Goal: Navigation & Orientation: Find specific page/section

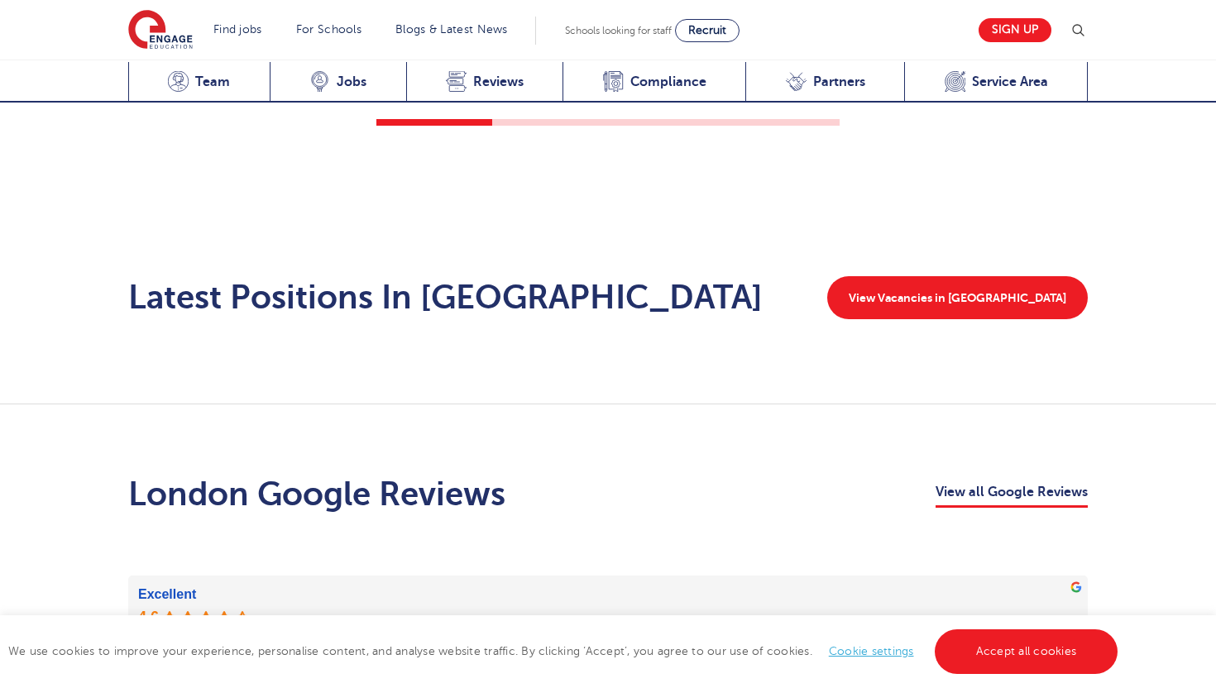
scroll to position [2615, 0]
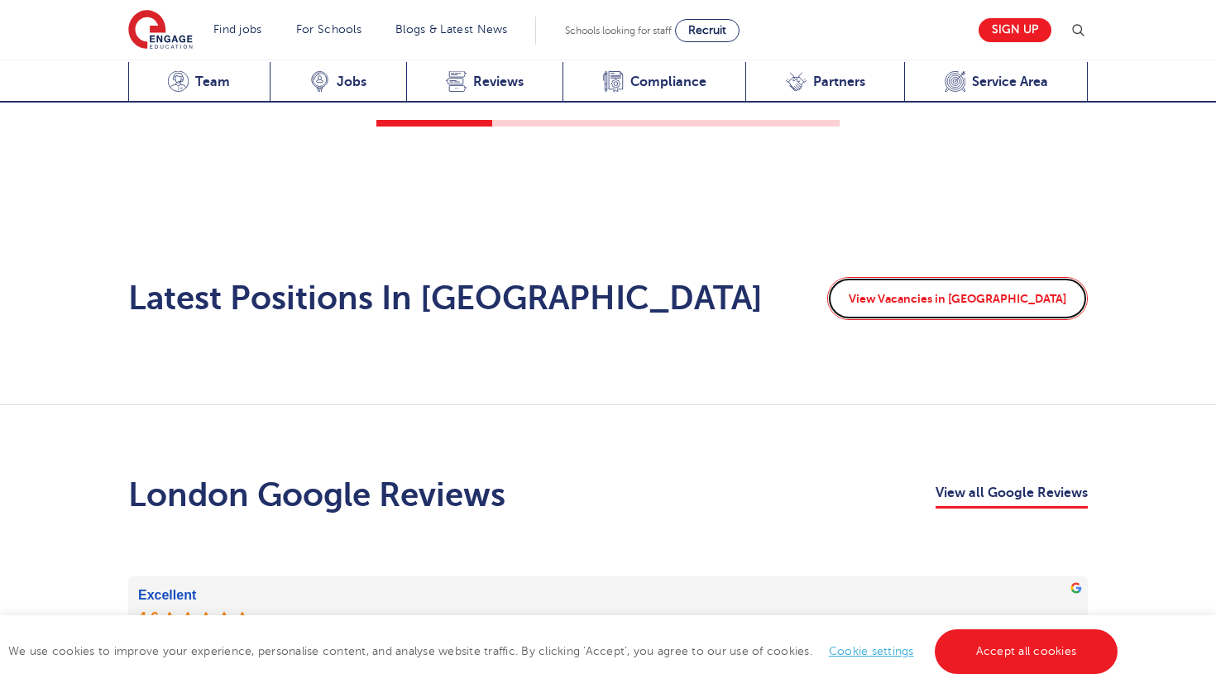
click at [969, 280] on link "View Vacancies in London" at bounding box center [957, 298] width 261 height 43
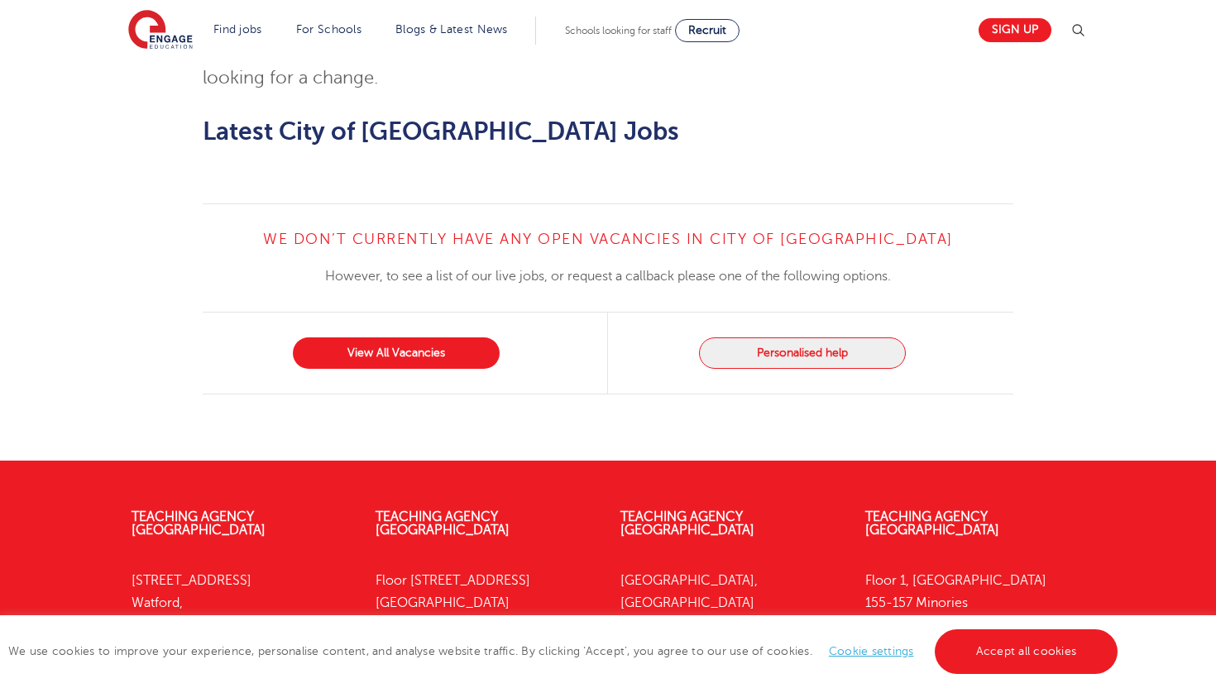
scroll to position [1695, 0]
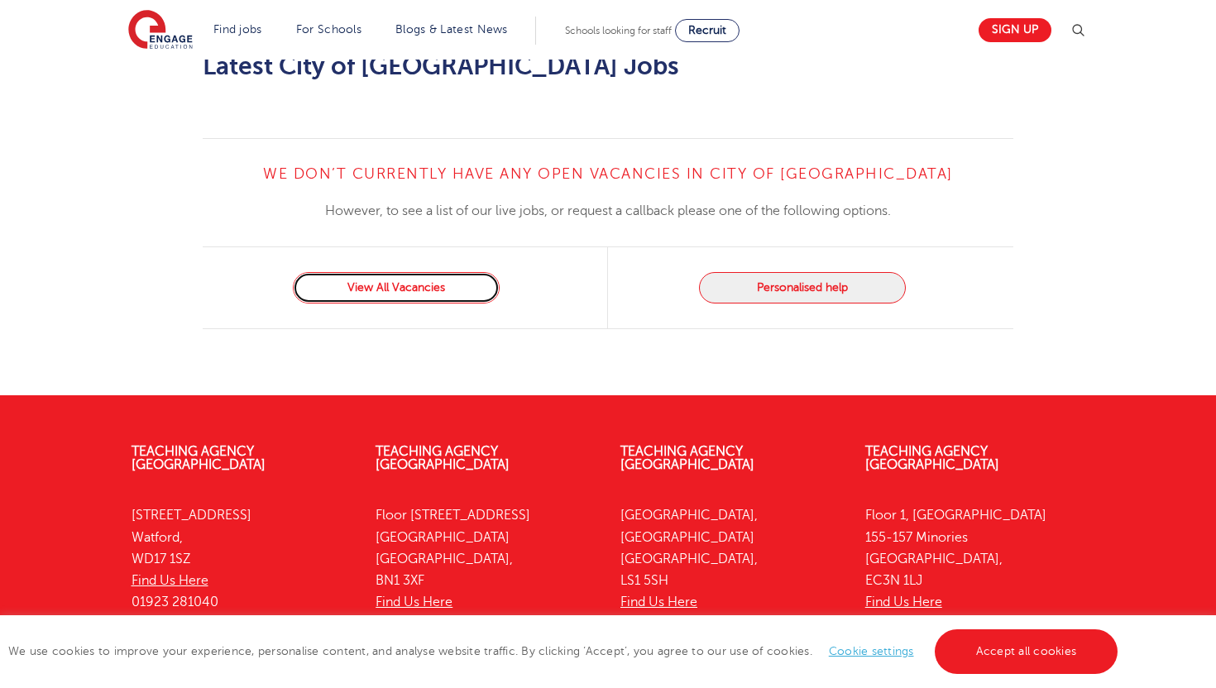
click at [400, 272] on link "View All Vacancies" at bounding box center [396, 287] width 207 height 31
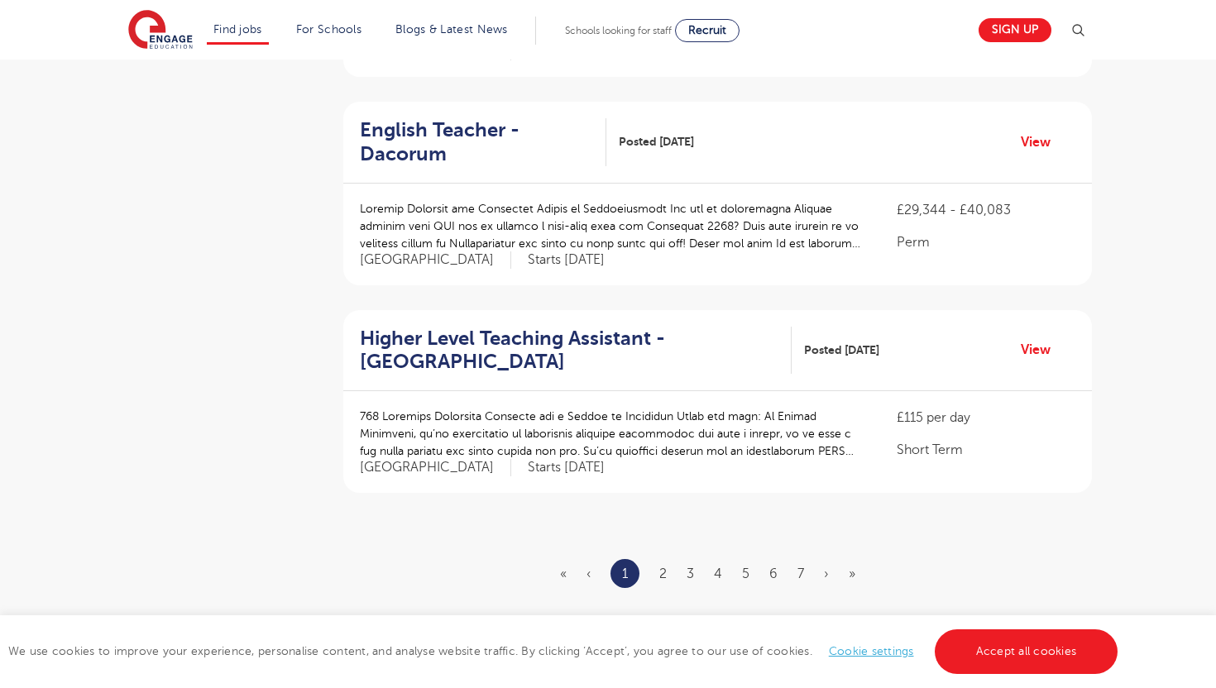
scroll to position [1820, 0]
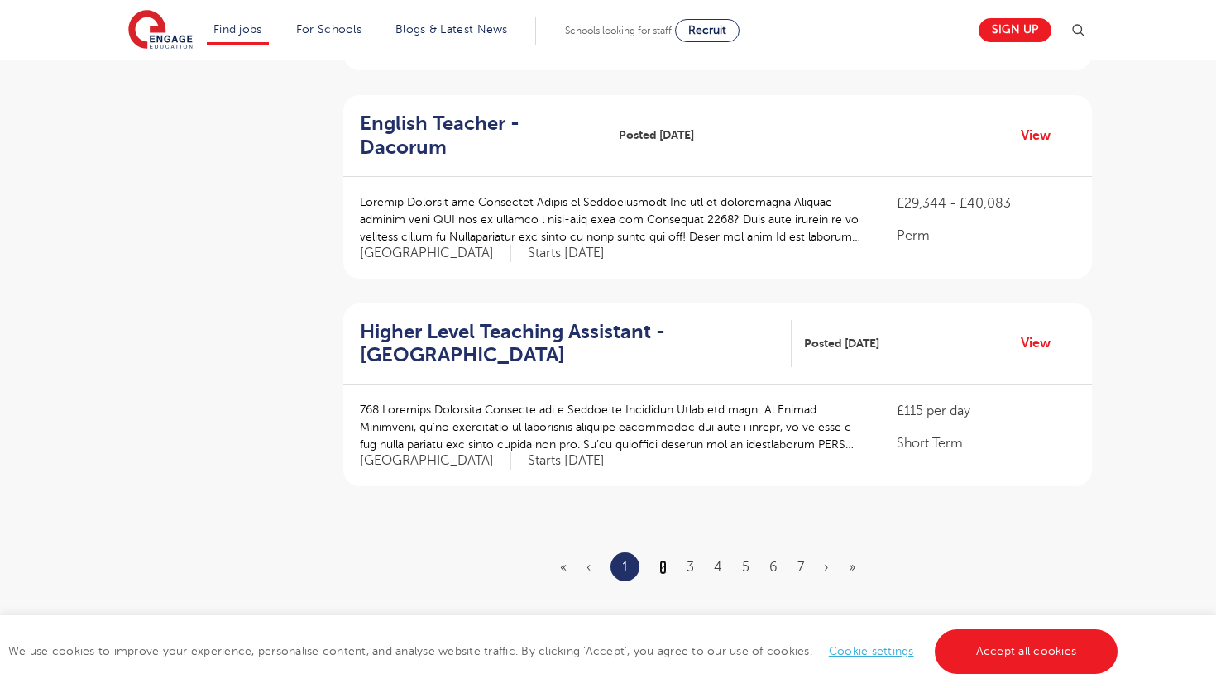
click at [665, 560] on link "2" at bounding box center [662, 567] width 7 height 15
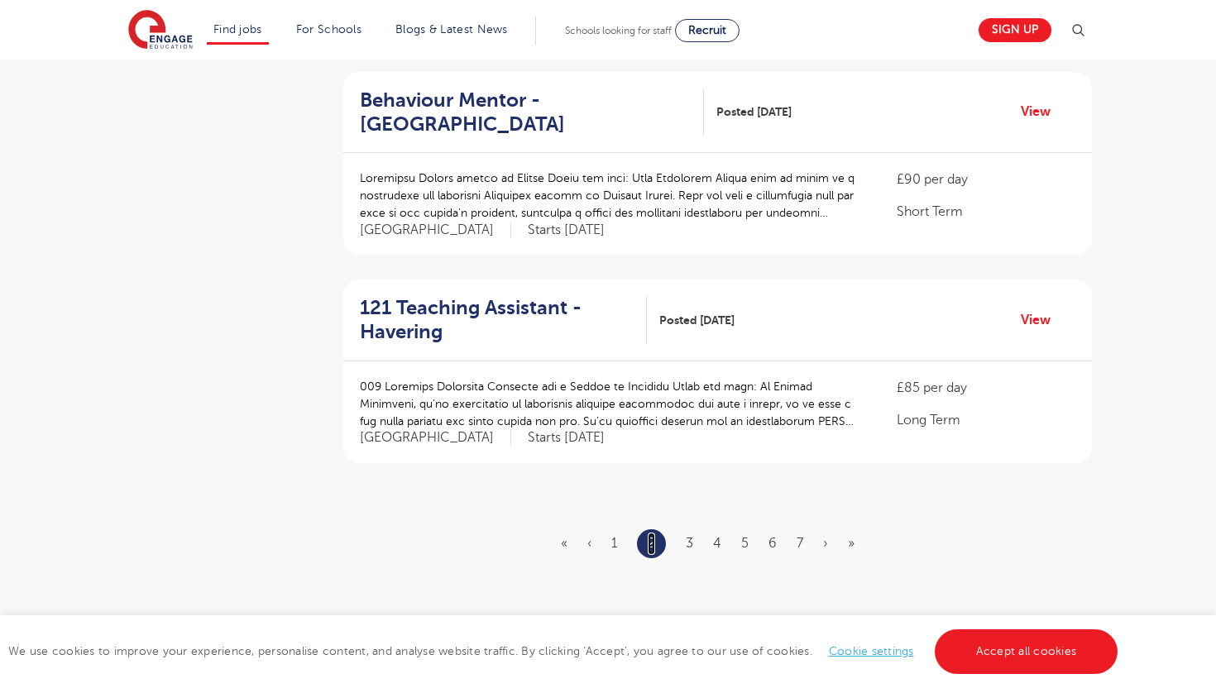
scroll to position [0, 0]
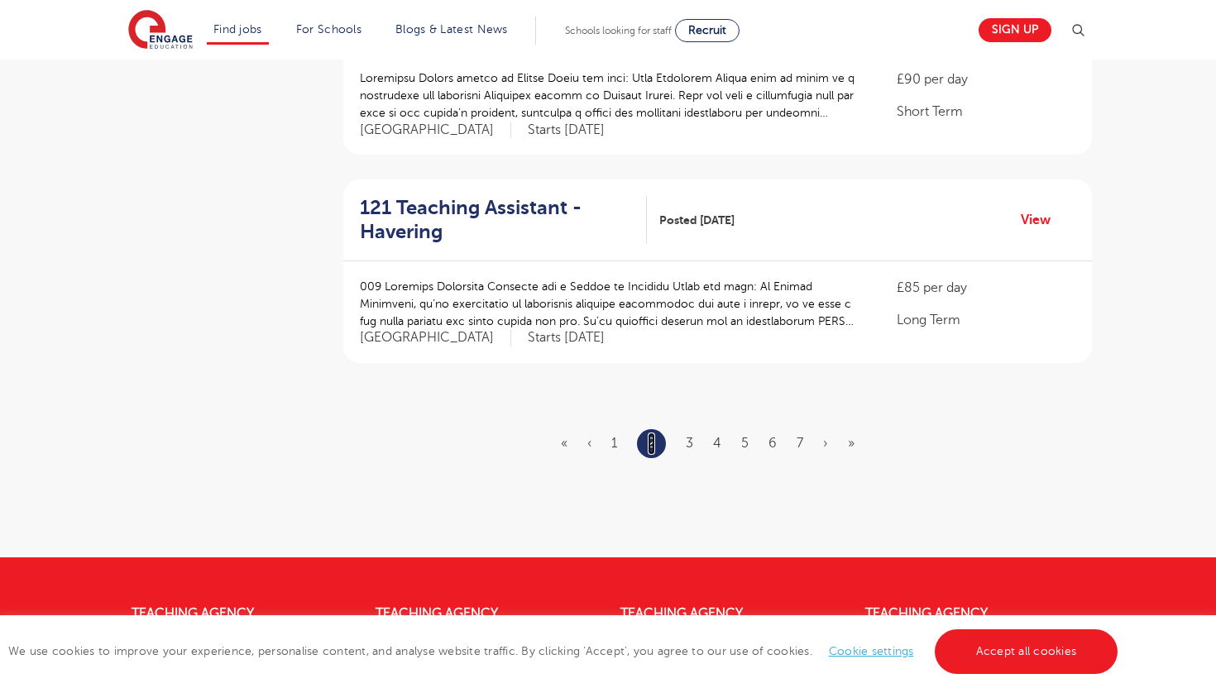
scroll to position [1953, 0]
